Goal: Task Accomplishment & Management: Use online tool/utility

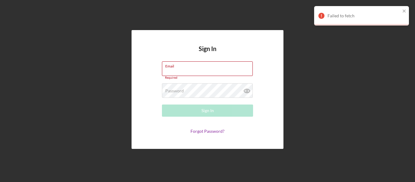
type input "[DOMAIN_NAME][EMAIL_ADDRESS][DOMAIN_NAME]"
click at [210, 113] on div "Sign In" at bounding box center [208, 111] width 12 height 12
